Goal: Find specific page/section

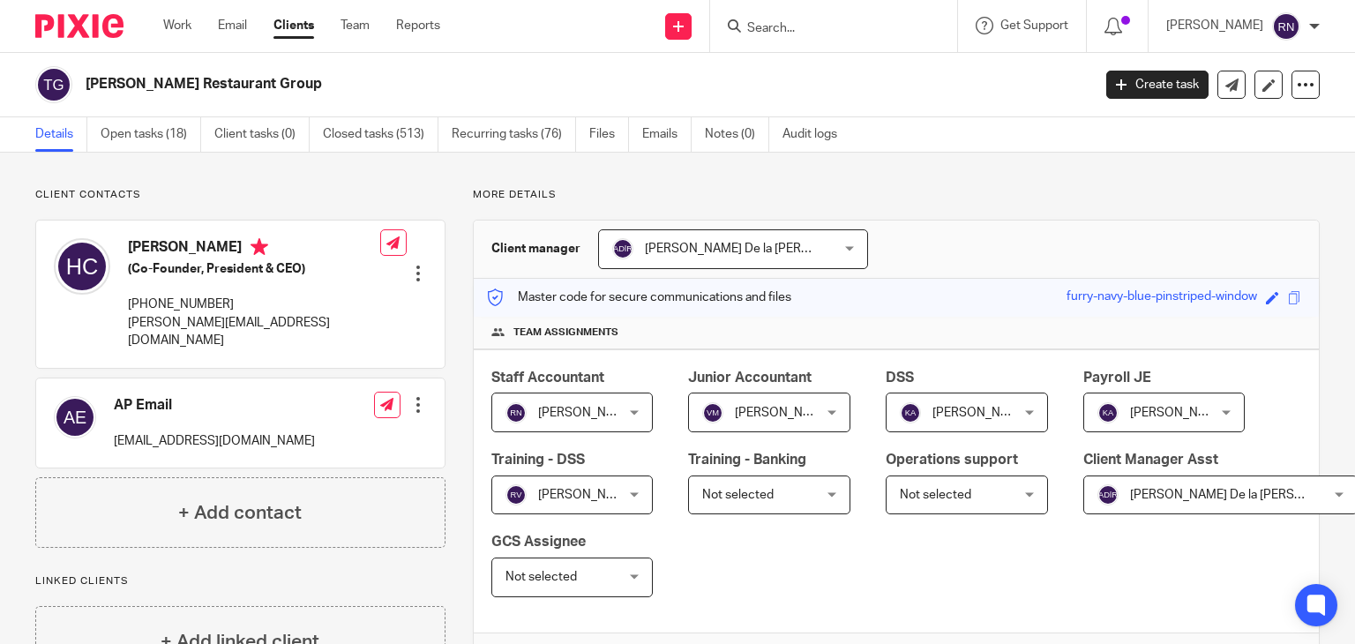
scroll to position [307, 0]
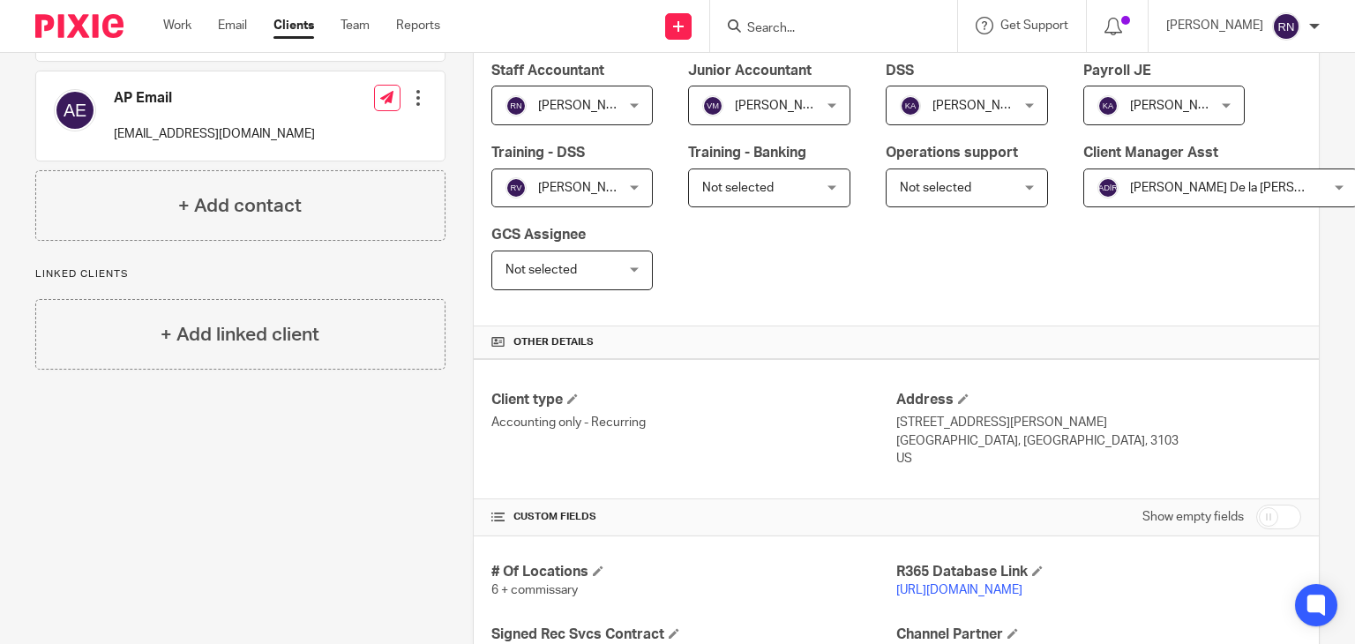
click at [821, 30] on input "Search" at bounding box center [824, 29] width 159 height 16
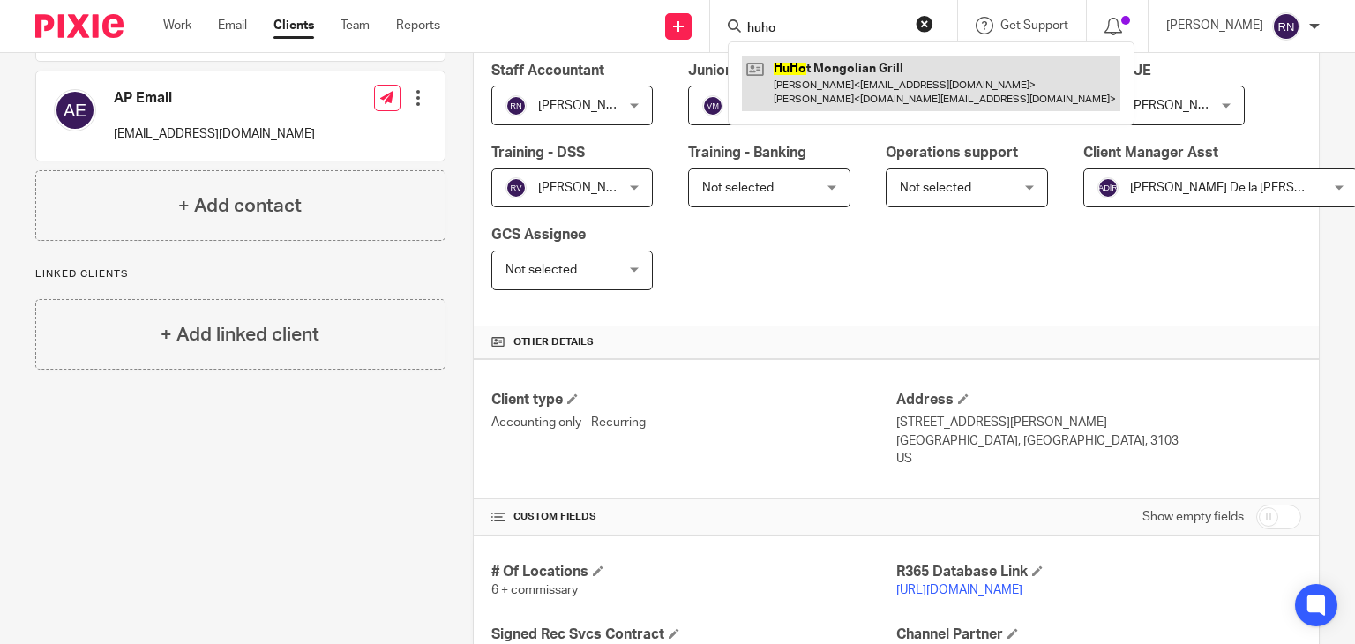
type input "huho"
click at [841, 63] on link at bounding box center [931, 83] width 378 height 55
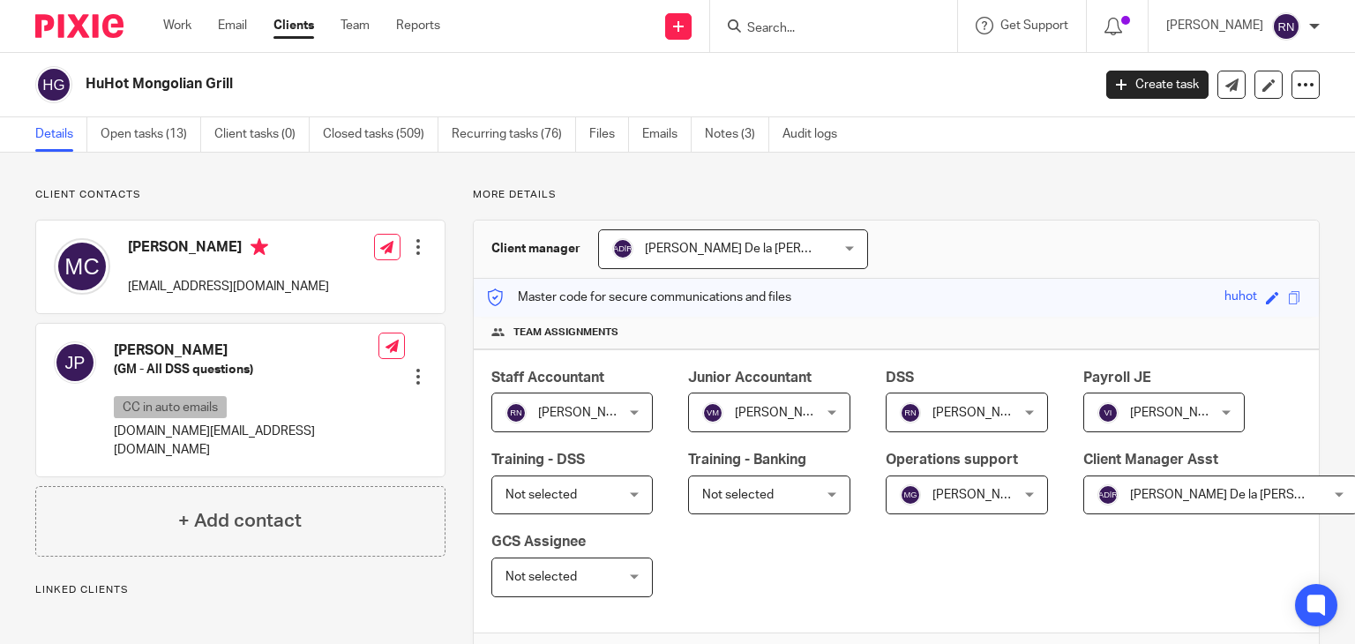
scroll to position [370, 0]
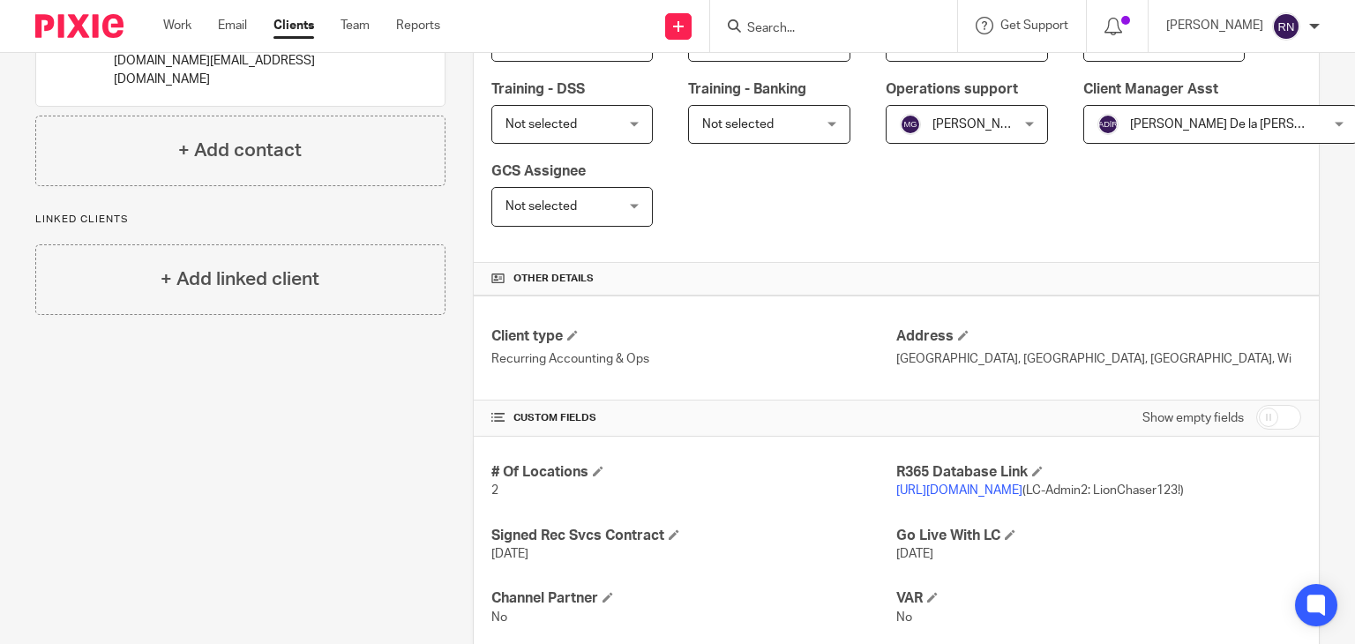
click at [1017, 488] on link "https://r365tricor.restaurant365.com" at bounding box center [959, 490] width 126 height 12
click at [875, 8] on div at bounding box center [833, 26] width 247 height 52
click at [804, 22] on input "Search" at bounding box center [824, 29] width 159 height 16
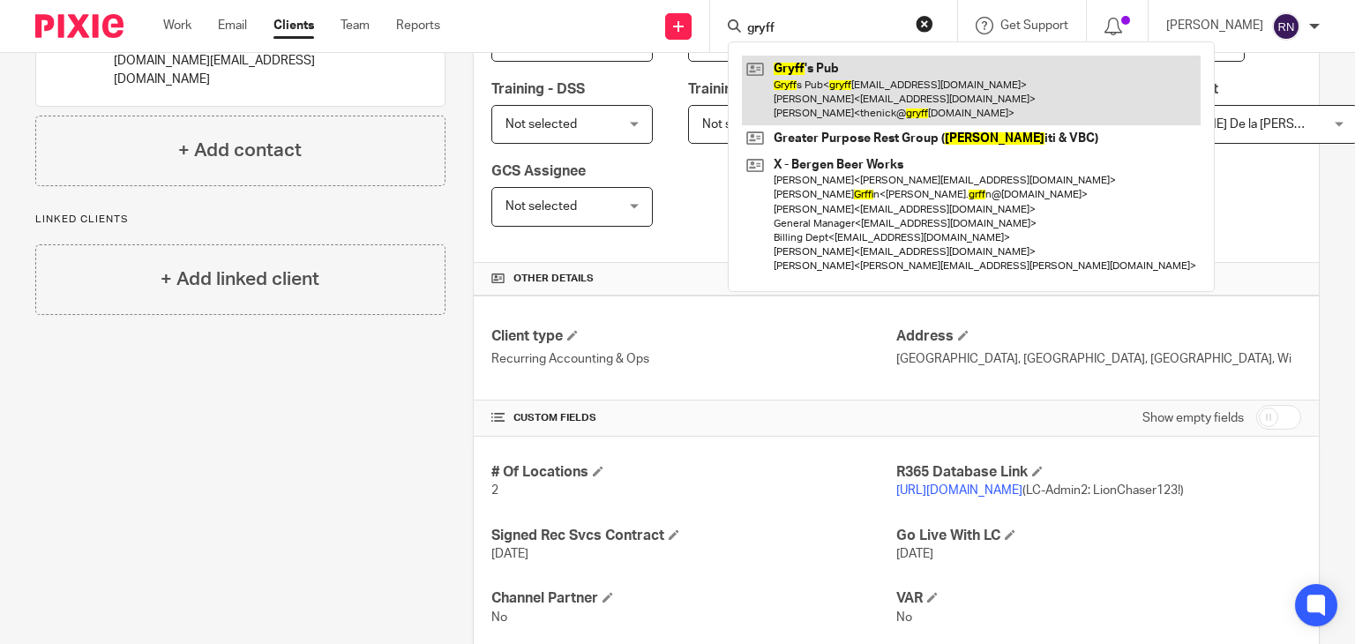
type input "gryff"
click at [868, 98] on link at bounding box center [971, 91] width 459 height 70
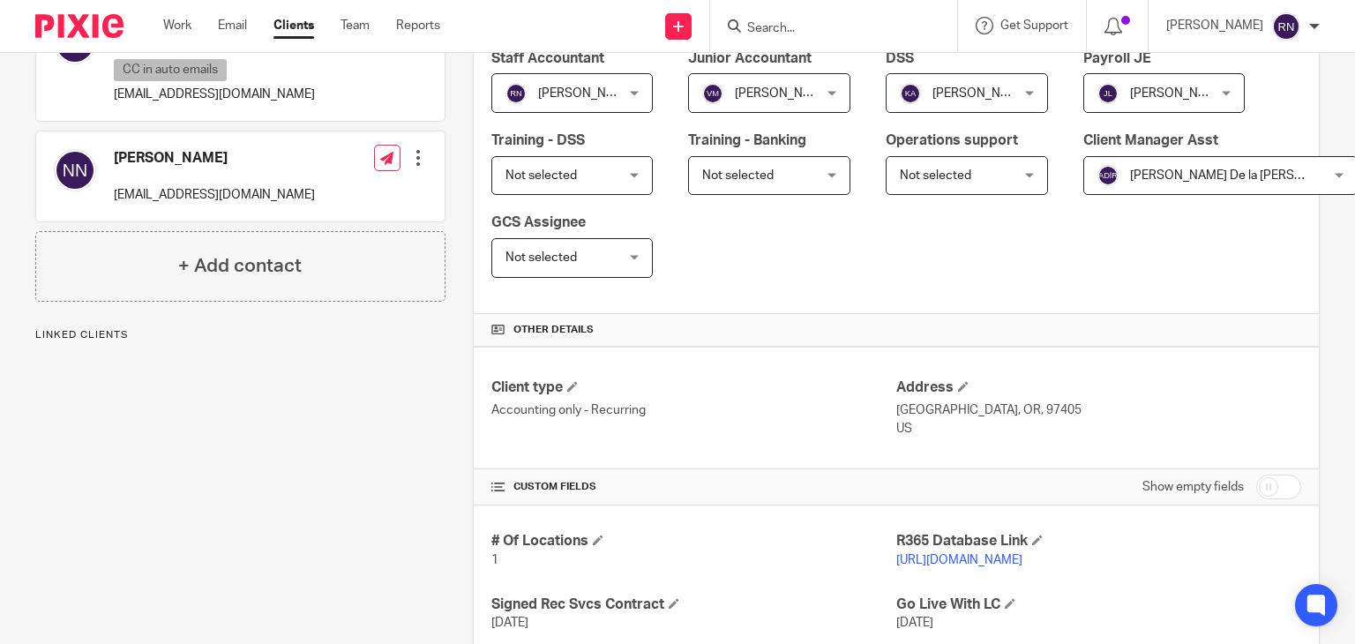
scroll to position [345, 0]
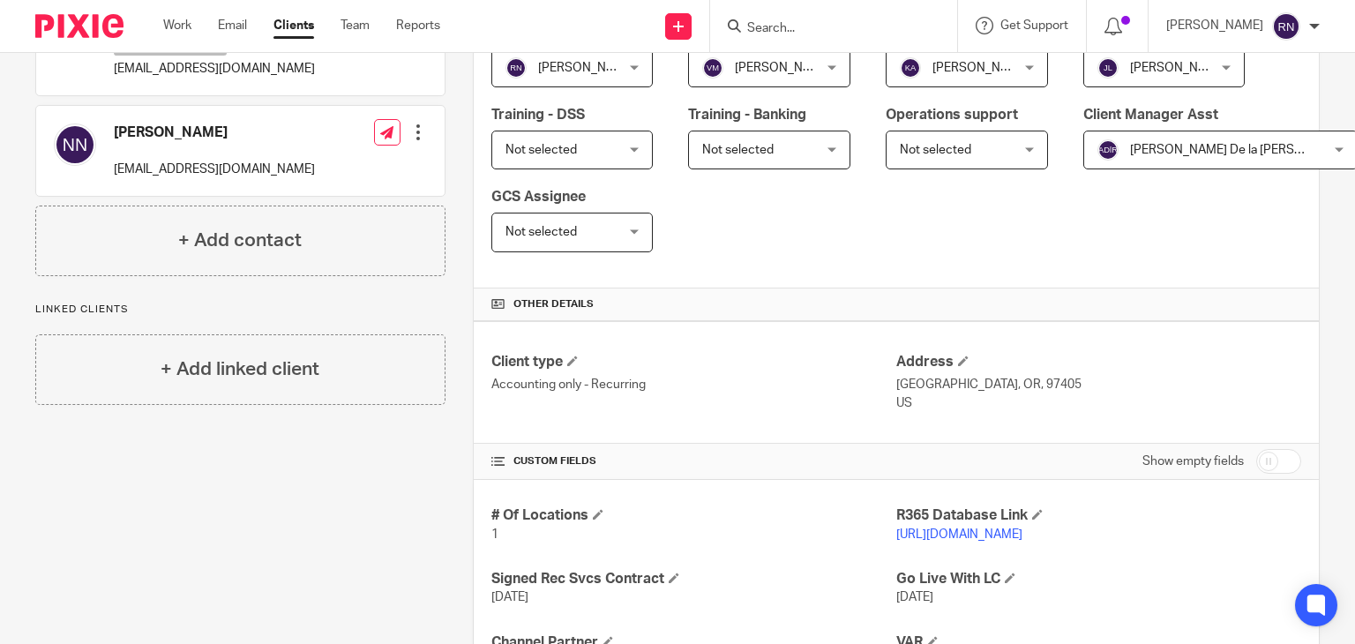
click at [995, 530] on link "[URL][DOMAIN_NAME]" at bounding box center [959, 534] width 126 height 12
